Goal: Transaction & Acquisition: Purchase product/service

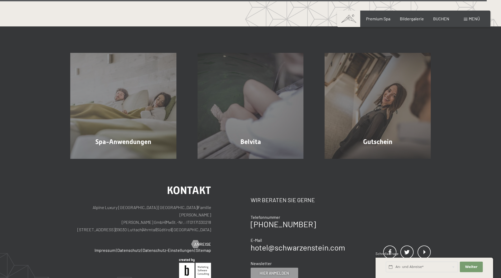
scroll to position [3455, 0]
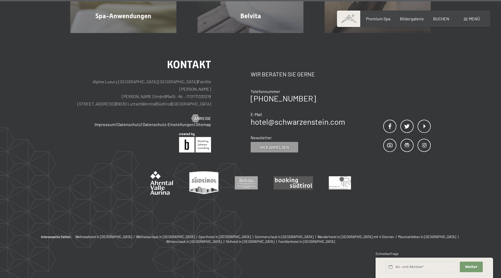
click at [462, 18] on div "Buchen Anfragen Premium Spa Bildergalerie BUCHEN Menü DE IT EN Gutschein Bilder…" at bounding box center [414, 19] width 132 height 6
click at [466, 19] on span at bounding box center [466, 19] width 4 height 3
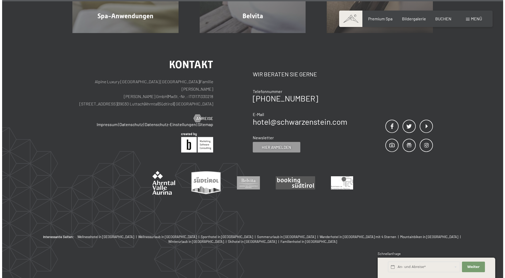
scroll to position [3464, 0]
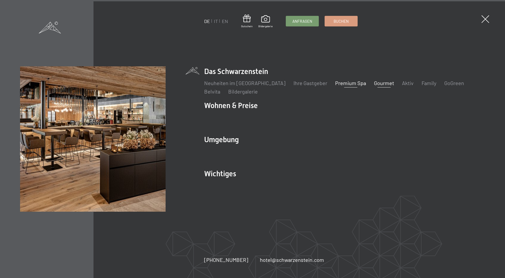
click at [374, 83] on link "Gourmet" at bounding box center [384, 83] width 20 height 6
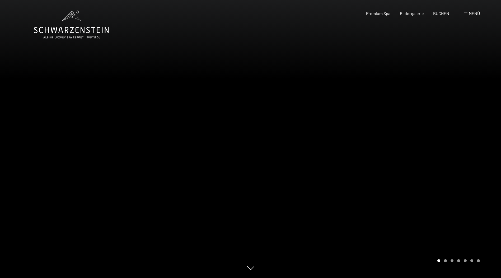
click at [469, 129] on div at bounding box center [376, 139] width 251 height 278
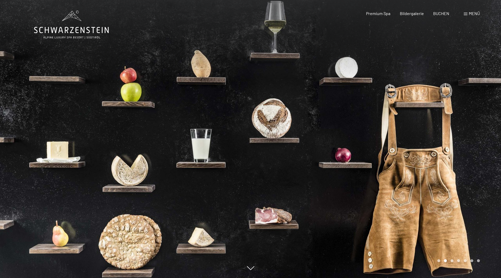
click at [469, 129] on div at bounding box center [376, 139] width 251 height 278
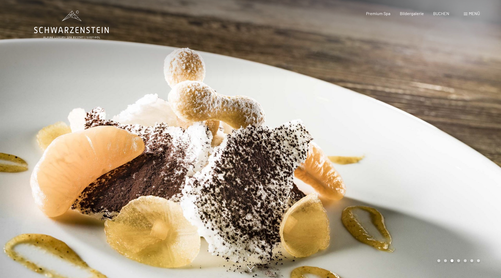
click at [469, 129] on div at bounding box center [376, 139] width 251 height 278
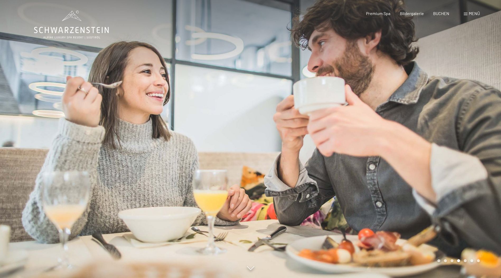
click at [469, 129] on div at bounding box center [376, 139] width 251 height 278
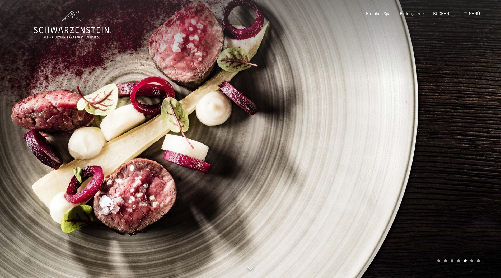
click at [469, 129] on div at bounding box center [376, 139] width 251 height 278
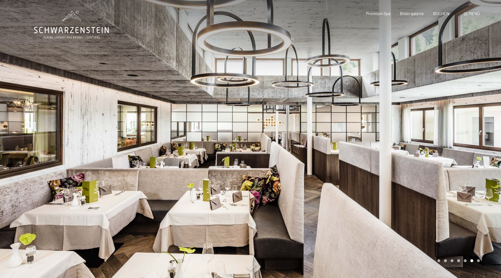
click at [469, 129] on div at bounding box center [376, 139] width 251 height 278
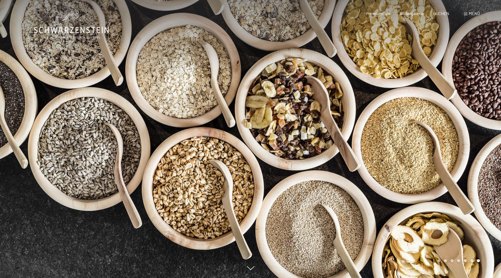
click at [469, 129] on div at bounding box center [376, 139] width 251 height 278
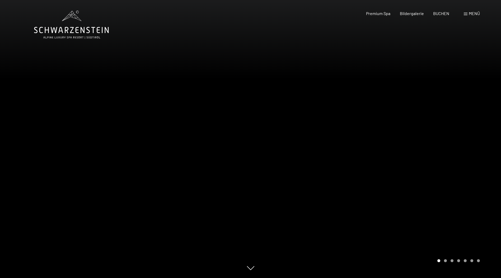
click at [469, 129] on div at bounding box center [376, 139] width 251 height 278
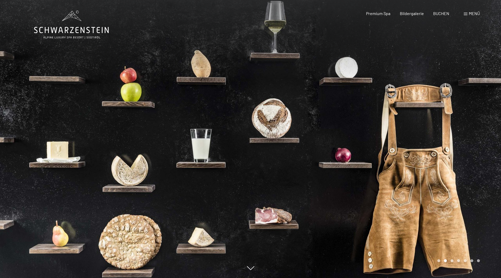
click at [469, 129] on div at bounding box center [376, 139] width 251 height 278
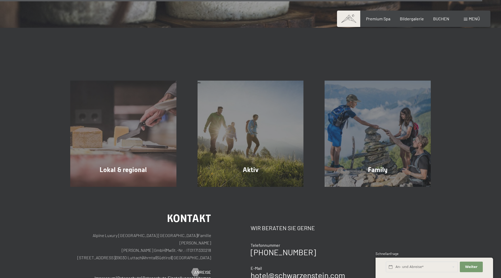
scroll to position [2008, 0]
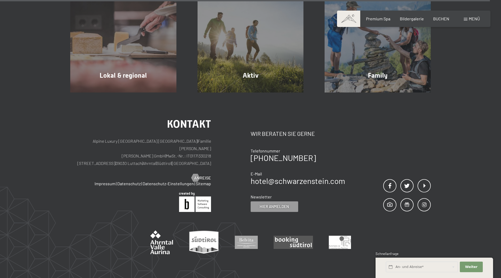
click at [473, 20] on span "Menü" at bounding box center [474, 18] width 11 height 5
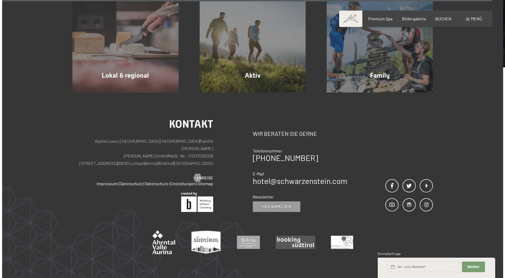
scroll to position [2015, 0]
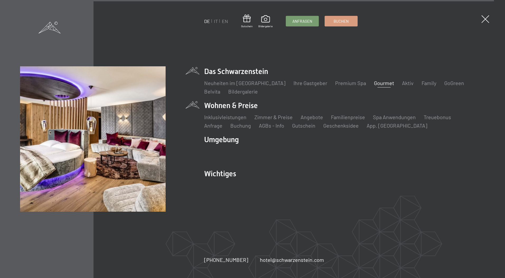
click at [240, 105] on li "Wohnen & Preise Inklusivleistungen Zimmer & Preise Liste Angebote Liste Familie…" at bounding box center [344, 114] width 281 height 29
click at [323, 122] on link "Geschenksidee" at bounding box center [340, 125] width 35 height 6
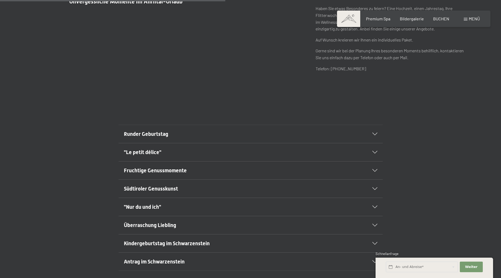
scroll to position [291, 0]
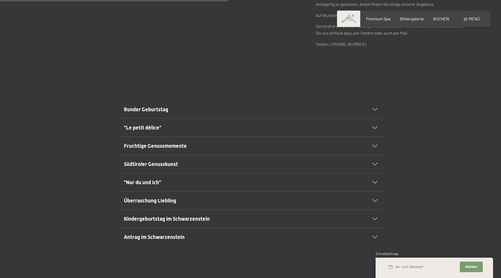
click at [375, 108] on div "Runder Geburtstag" at bounding box center [251, 109] width 254 height 18
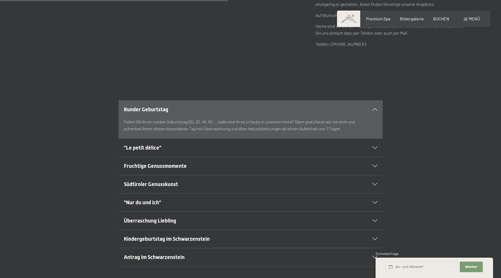
click at [375, 146] on div ""Le petit délice"" at bounding box center [251, 148] width 254 height 18
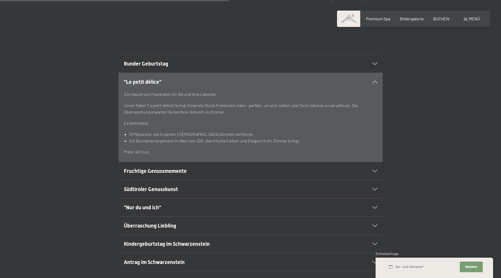
scroll to position [344, 0]
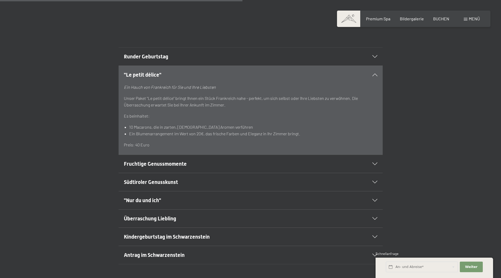
click at [374, 164] on icon at bounding box center [375, 164] width 5 height 3
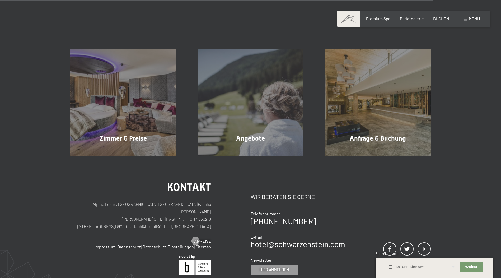
scroll to position [661, 0]
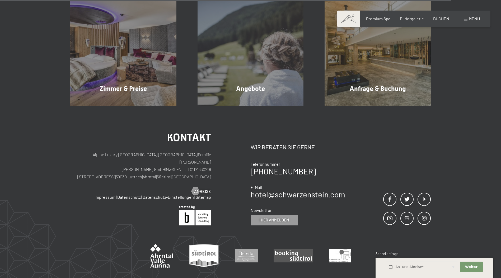
click at [439, 126] on div "Kontakt Alpine Luxury SPA Resort SCHWARZENSTEIN | Familie [PERSON_NAME] [PERSON…" at bounding box center [250, 206] width 501 height 201
